Goal: Use online tool/utility: Use online tool/utility

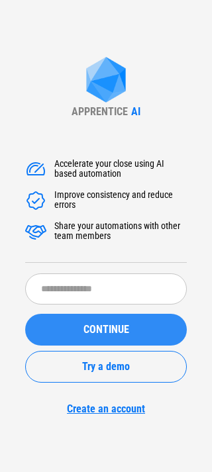
click at [144, 115] on button "CONTINUE" at bounding box center [105, 330] width 161 height 32
click at [128, 115] on span "CONTINUE" at bounding box center [106, 329] width 46 height 11
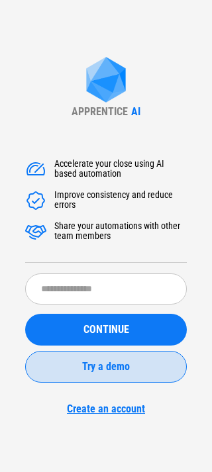
click at [111, 115] on span "Try a demo" at bounding box center [106, 366] width 48 height 11
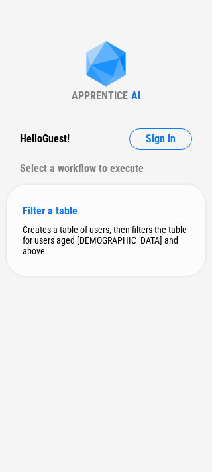
click at [49, 115] on div "Filter a table" at bounding box center [106, 211] width 167 height 13
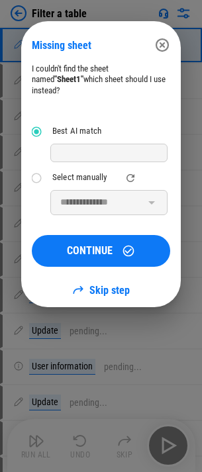
click at [93, 115] on div at bounding box center [108, 153] width 117 height 19
click at [94, 115] on div at bounding box center [108, 153] width 117 height 19
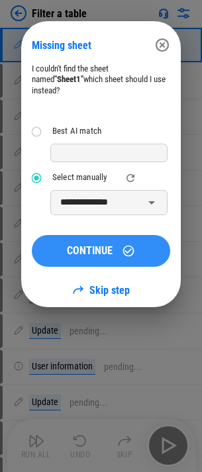
click at [117, 115] on div "CONTINUE" at bounding box center [101, 250] width 107 height 13
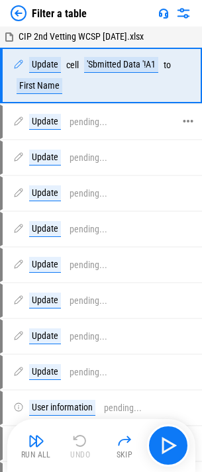
click at [99, 115] on div "pending..." at bounding box center [88, 122] width 38 height 10
click at [43, 66] on div "Update" at bounding box center [45, 65] width 32 height 16
click at [14, 68] on icon at bounding box center [18, 64] width 11 height 11
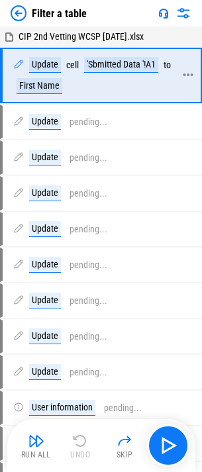
click at [18, 66] on icon at bounding box center [18, 64] width 11 height 11
click at [45, 115] on div "Update" at bounding box center [45, 122] width 32 height 16
click at [68, 115] on div "Update pending..." at bounding box center [95, 122] width 185 height 32
click at [122, 76] on div "Update cell 'Sbmitted Data '!A1 to First Name" at bounding box center [93, 75] width 161 height 37
click at [167, 66] on div "to" at bounding box center [166, 65] width 7 height 10
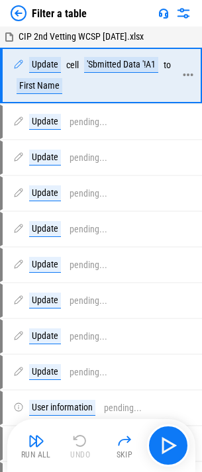
click at [183, 71] on icon at bounding box center [188, 75] width 12 height 12
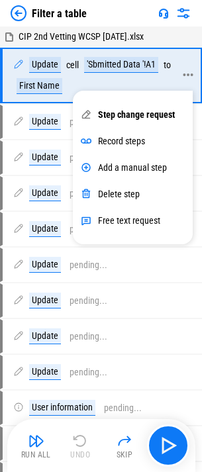
click at [74, 75] on div "Update cell 'Sbmitted Data '!A1 to First Name" at bounding box center [93, 75] width 161 height 37
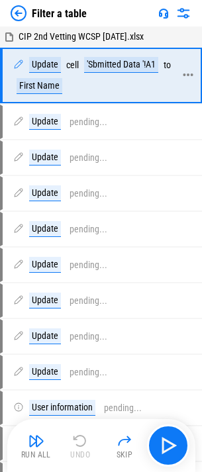
click at [87, 87] on div "Update cell 'Sbmitted Data '!A1 to First Name" at bounding box center [93, 75] width 161 height 37
click at [24, 14] on img at bounding box center [19, 13] width 16 height 16
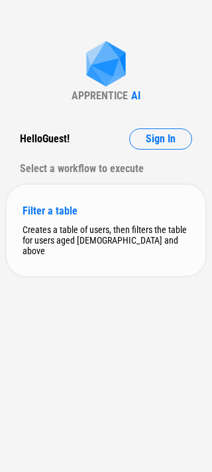
click at [64, 115] on div "Filter a table" at bounding box center [106, 211] width 167 height 13
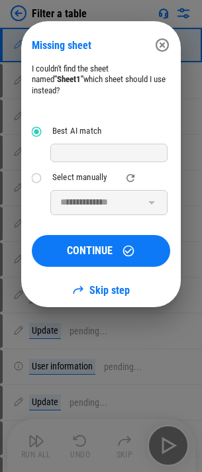
click at [67, 115] on div at bounding box center [108, 153] width 117 height 19
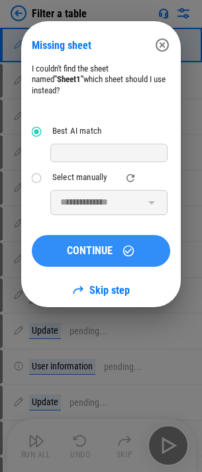
click at [88, 115] on span "CONTINUE" at bounding box center [90, 251] width 46 height 11
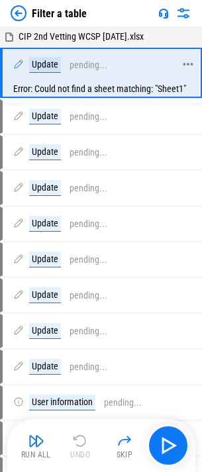
click at [15, 67] on icon at bounding box center [19, 64] width 9 height 9
